Goal: Task Accomplishment & Management: Manage account settings

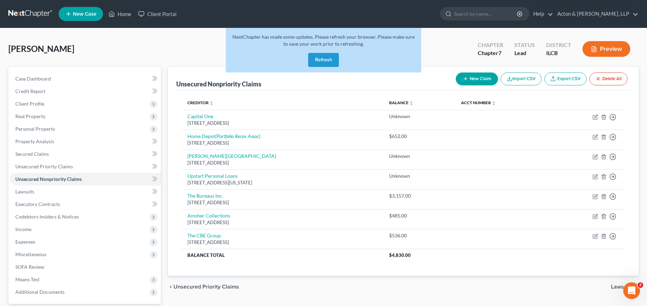
click at [30, 13] on link at bounding box center [30, 14] width 45 height 13
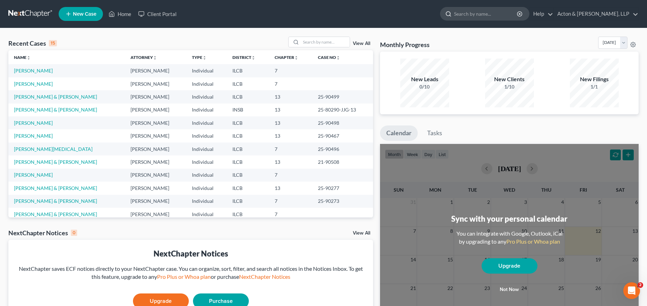
click at [507, 10] on input "search" at bounding box center [486, 13] width 64 height 13
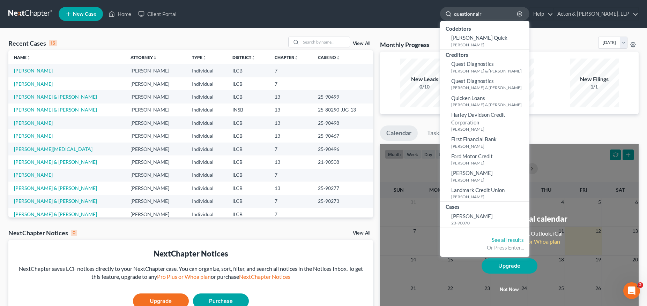
type input "questionnaire"
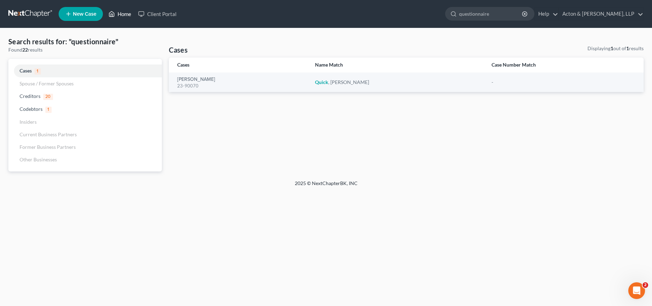
click at [120, 12] on link "Home" at bounding box center [120, 14] width 30 height 13
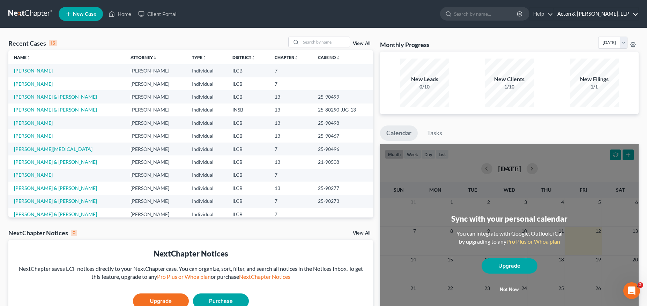
click at [617, 13] on link "Acton & [PERSON_NAME], LLP" at bounding box center [596, 14] width 84 height 13
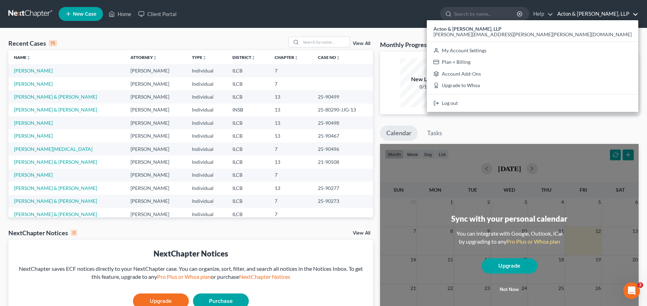
drag, startPoint x: 510, startPoint y: 34, endPoint x: 518, endPoint y: 30, distance: 9.2
click at [510, 34] on div "Recent Cases 15 View All Name unfold_more expand_more expand_less Attorney unfo…" at bounding box center [323, 209] width 647 height 362
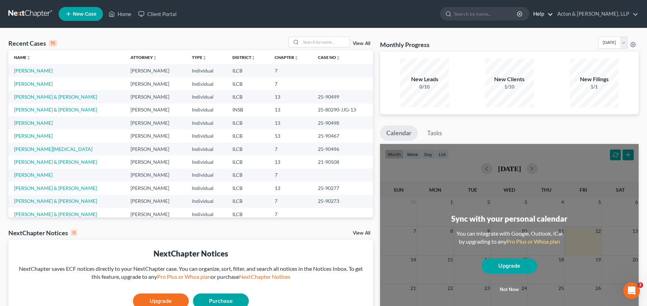
click at [553, 15] on link "Help" at bounding box center [541, 14] width 23 height 13
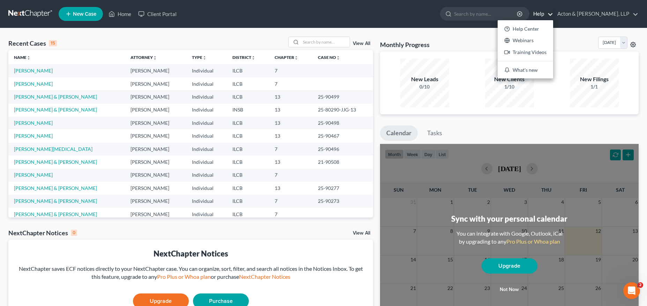
click at [633, 46] on icon at bounding box center [633, 45] width 6 height 6
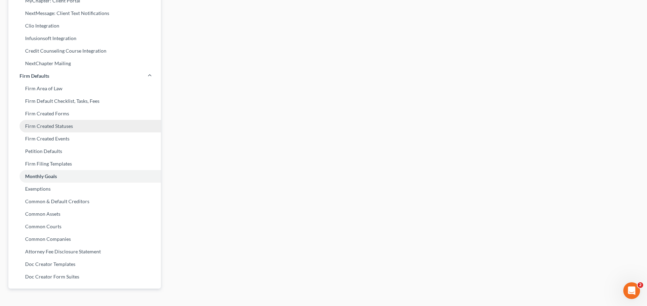
scroll to position [210, 0]
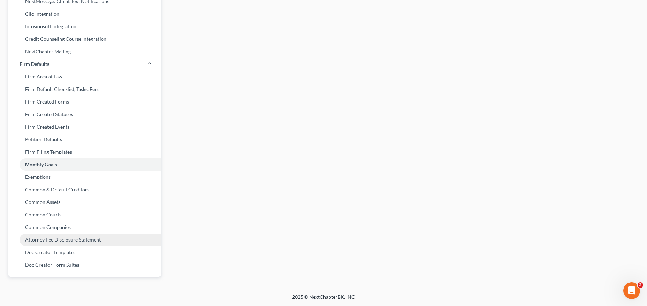
click at [81, 239] on link "Attorney Fee Disclosure Statement" at bounding box center [84, 240] width 152 height 13
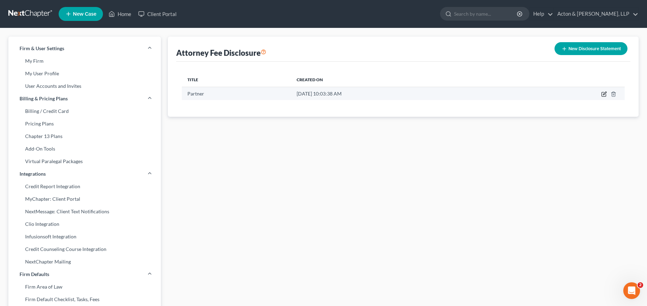
click at [602, 95] on icon "button" at bounding box center [604, 94] width 6 height 6
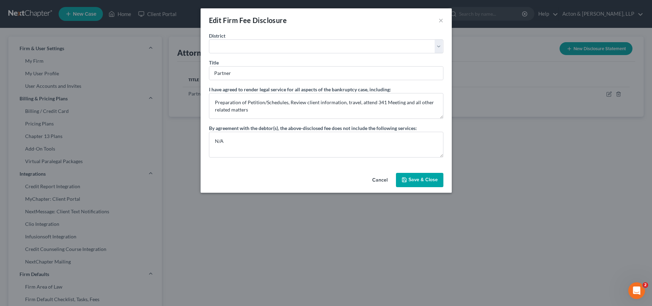
click at [438, 18] on div "Edit Firm Fee Disclosure ×" at bounding box center [326, 20] width 251 height 24
click at [442, 21] on button "×" at bounding box center [441, 20] width 5 height 8
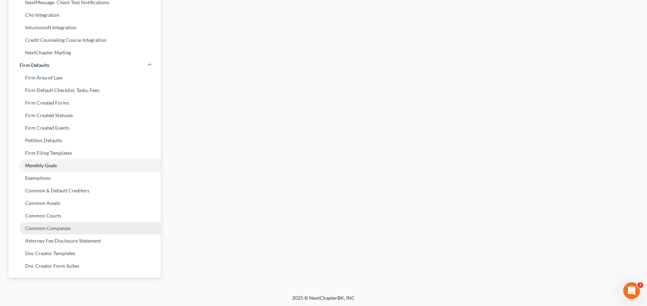
scroll to position [210, 0]
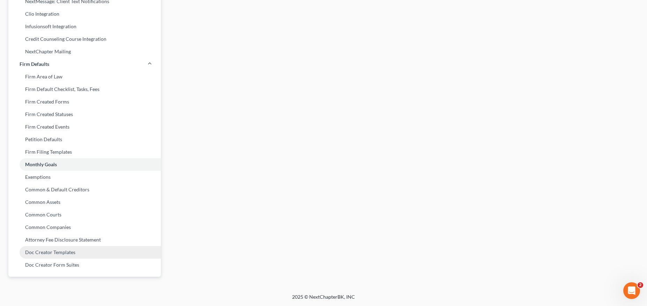
click at [66, 252] on link "Doc Creator Templates" at bounding box center [84, 252] width 152 height 13
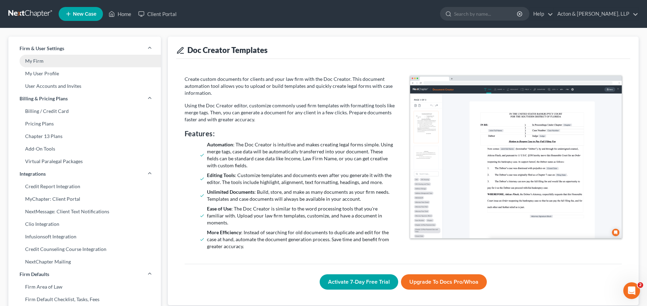
click at [49, 61] on link "My Firm" at bounding box center [84, 61] width 152 height 13
select select "23"
select select "14"
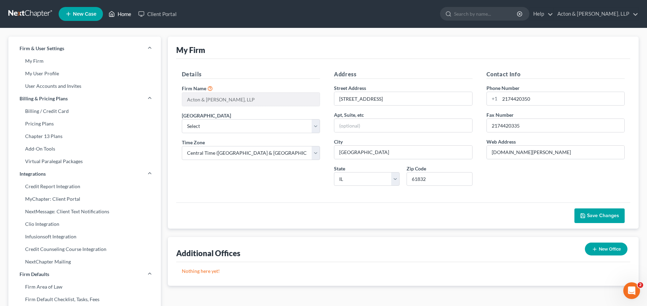
click at [121, 14] on link "Home" at bounding box center [120, 14] width 30 height 13
